Goal: Check status: Check status

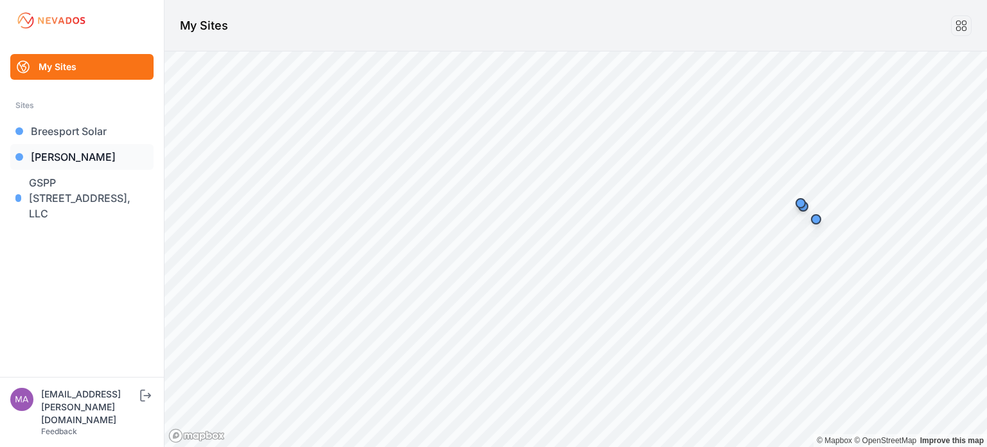
click at [64, 156] on link "[PERSON_NAME]" at bounding box center [81, 157] width 143 height 26
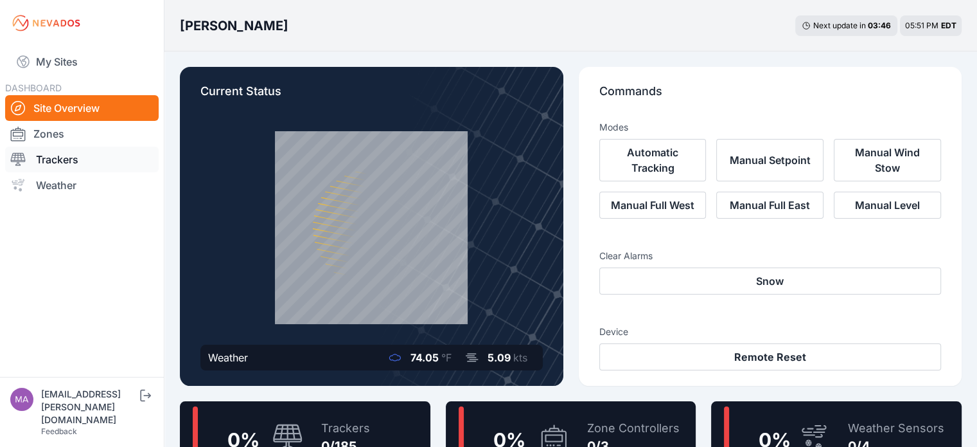
click at [60, 159] on link "Trackers" at bounding box center [82, 160] width 154 height 26
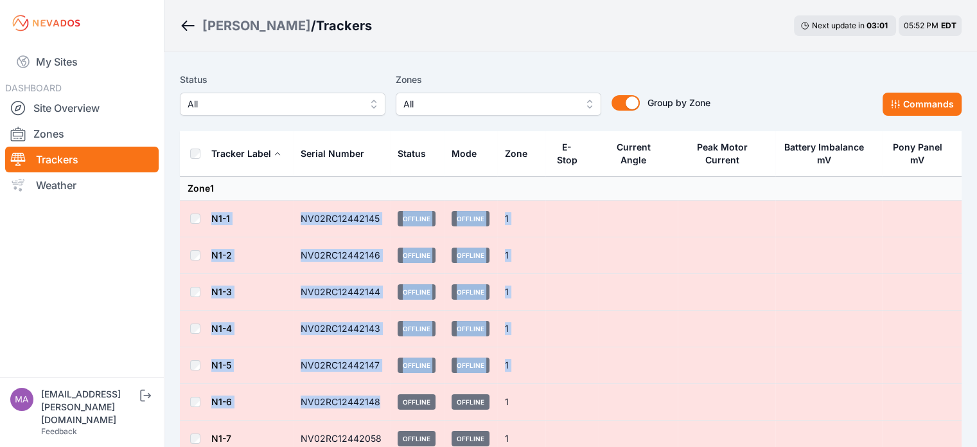
drag, startPoint x: 210, startPoint y: 216, endPoint x: 378, endPoint y: 403, distance: 251.6
copy tbody "N1-1 NV02RC12442145 Offline Offline 1 N1-2 NV02RC12442146 Offline Offline 1 N1-…"
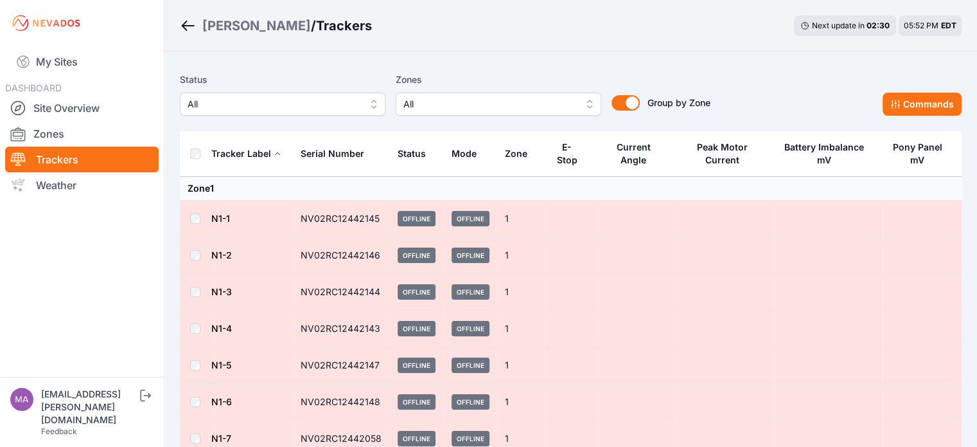
click at [547, 25] on div "[PERSON_NAME] / Trackers Next update in 02 : 30 05:52 PM EDT" at bounding box center [571, 25] width 813 height 51
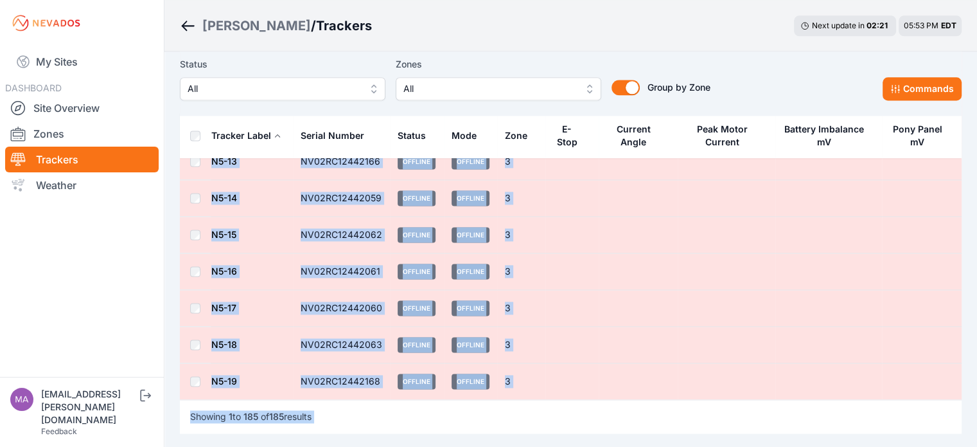
scroll to position [6683, 0]
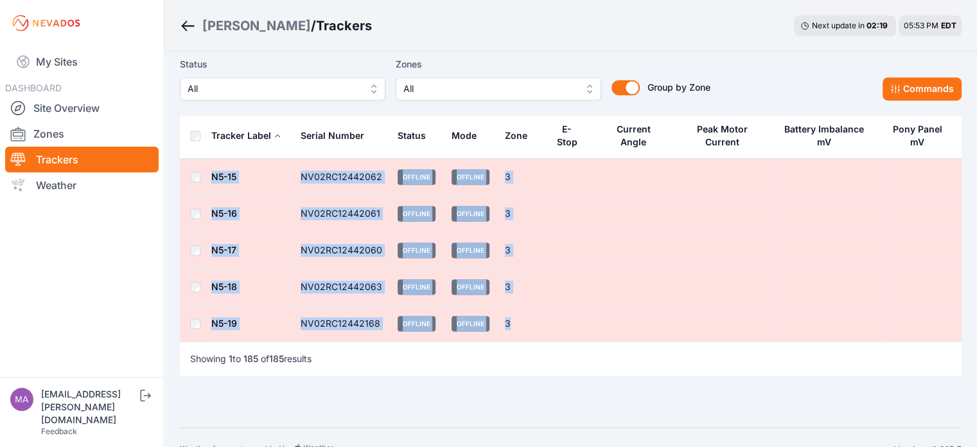
drag, startPoint x: 211, startPoint y: 217, endPoint x: 524, endPoint y: 303, distance: 325.2
copy tbody "N1-1 NV02RC12442145 Offline Offline 1 N1-2 NV02RC12442146 Offline Offline 1 N1-…"
drag, startPoint x: 328, startPoint y: 184, endPoint x: 324, endPoint y: 190, distance: 7.3
copy tbody "N1-1 NV02RC12442145 Offline Offline 1 N1-2 NV02RC12442146 Offline Offline 1 N1-…"
